Goal: Information Seeking & Learning: Learn about a topic

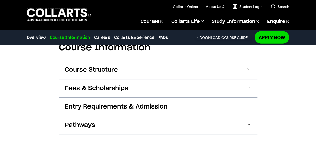
scroll to position [553, 0]
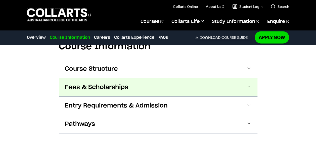
click at [126, 85] on span "Fees & Scholarships" at bounding box center [96, 87] width 63 height 8
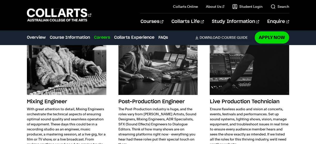
scroll to position [0, 0]
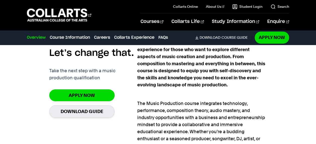
scroll to position [352, 0]
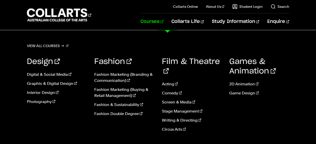
scroll to position [845, 0]
click at [163, 21] on link "Courses" at bounding box center [151, 21] width 23 height 17
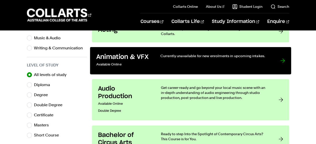
scroll to position [231, 0]
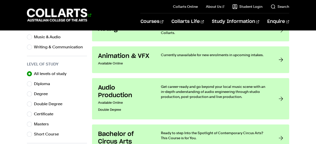
click at [48, 19] on 1 "Go to homepage" at bounding box center [57, 15] width 61 height 13
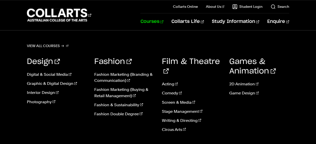
scroll to position [392, 0]
click at [163, 22] on link "Courses" at bounding box center [151, 21] width 23 height 17
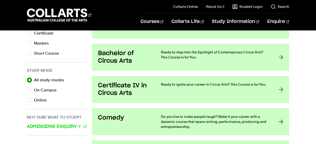
scroll to position [312, 0]
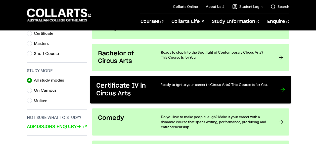
click at [253, 82] on p "Ready to ignite your career in Circus Arts? This Course is for You." at bounding box center [215, 84] width 110 height 5
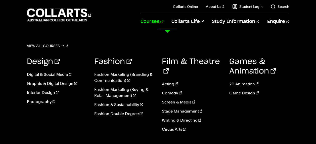
click at [163, 23] on link "Courses" at bounding box center [151, 21] width 23 height 17
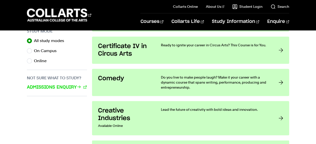
scroll to position [352, 0]
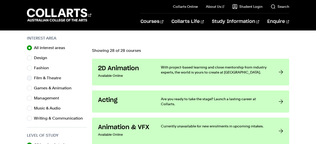
scroll to position [161, 0]
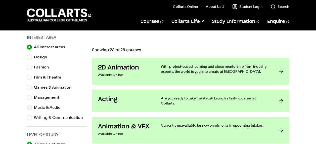
click at [33, 108] on div "Music & Audio" at bounding box center [57, 107] width 60 height 7
click at [30, 107] on input "Music & Audio" at bounding box center [29, 107] width 5 height 5
radio input "true"
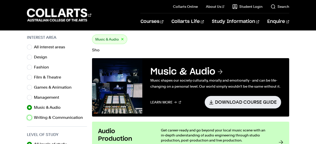
click at [27, 115] on input "Writing & Communication" at bounding box center [29, 117] width 5 height 5
radio input "true"
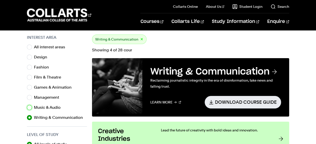
click at [27, 105] on input "Music & Audio" at bounding box center [29, 107] width 5 height 5
radio input "true"
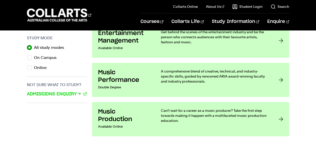
scroll to position [347, 0]
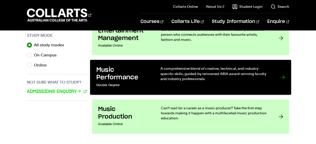
click at [253, 77] on p "A comprehensive blend of creative, technical, and industry-specific skills, gui…" at bounding box center [215, 73] width 110 height 15
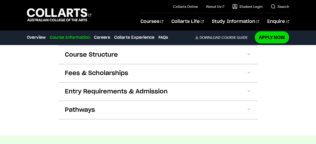
scroll to position [510, 0]
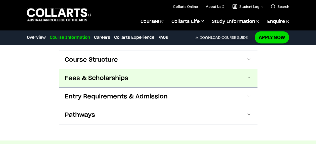
click at [229, 79] on button "Fees & Scholarships" at bounding box center [158, 78] width 199 height 18
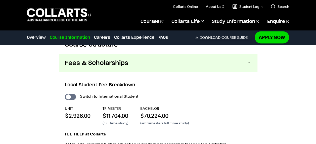
scroll to position [528, 0]
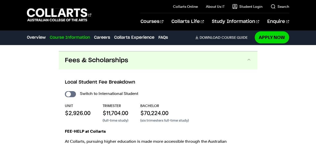
click at [245, 61] on button "Fees & Scholarships" at bounding box center [158, 60] width 199 height 18
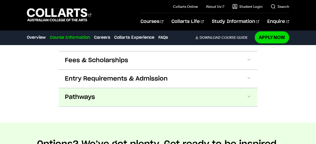
click at [252, 99] on button "Pathways" at bounding box center [158, 97] width 199 height 18
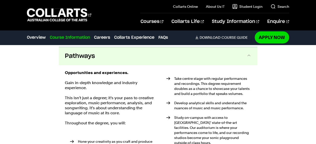
scroll to position [570, 0]
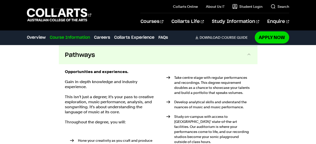
click at [243, 52] on button "Pathways" at bounding box center [158, 55] width 199 height 18
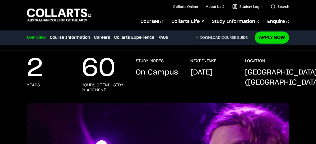
scroll to position [0, 0]
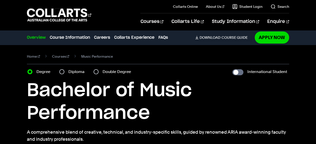
click at [68, 70] on div "Diploma" at bounding box center [73, 71] width 28 height 7
click at [63, 71] on input "Diploma" at bounding box center [61, 71] width 5 height 5
radio input "true"
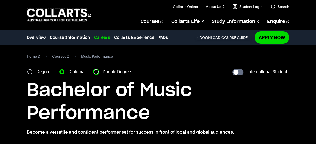
click at [97, 72] on input "Double Degree" at bounding box center [96, 71] width 5 height 5
radio input "true"
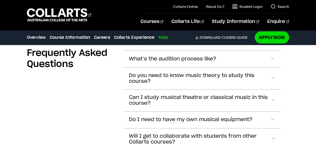
scroll to position [1545, 0]
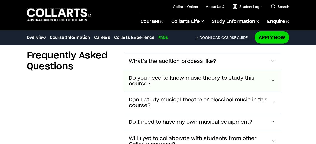
click at [261, 78] on span "Do you need to know music theory to study this course?" at bounding box center [199, 81] width 141 height 12
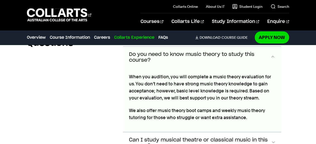
scroll to position [517, 0]
